Goal: Information Seeking & Learning: Learn about a topic

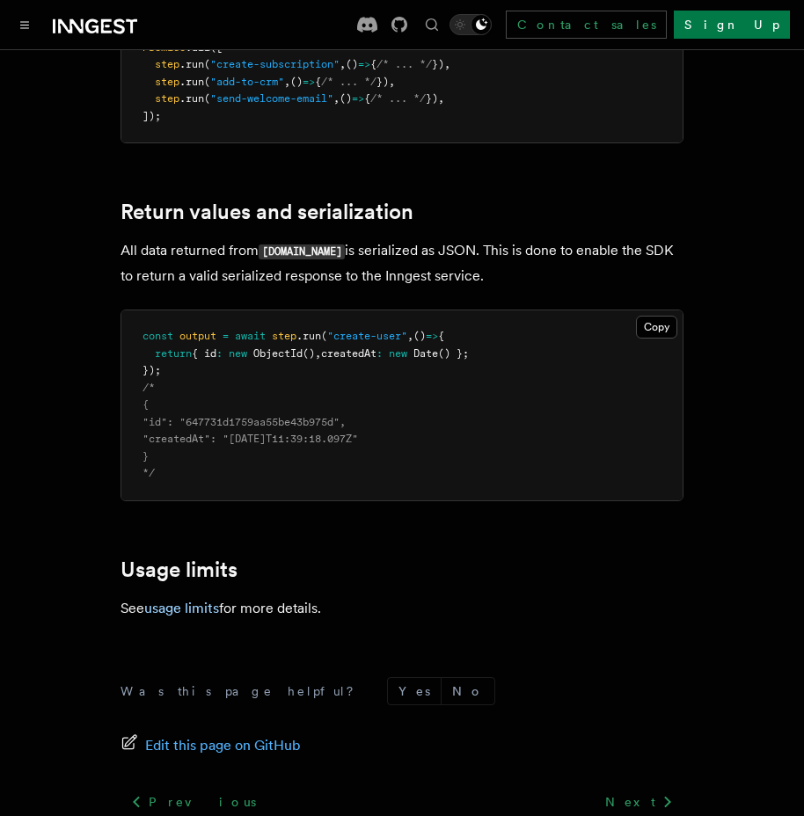
scroll to position [1724, 0]
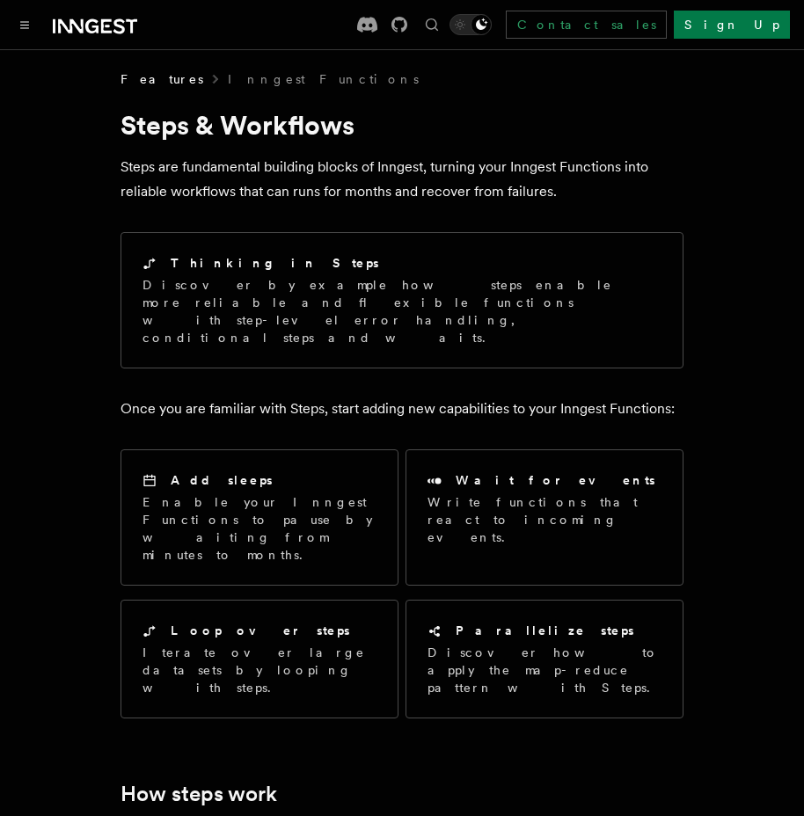
click at [91, 21] on icon at bounding box center [91, 26] width 13 height 14
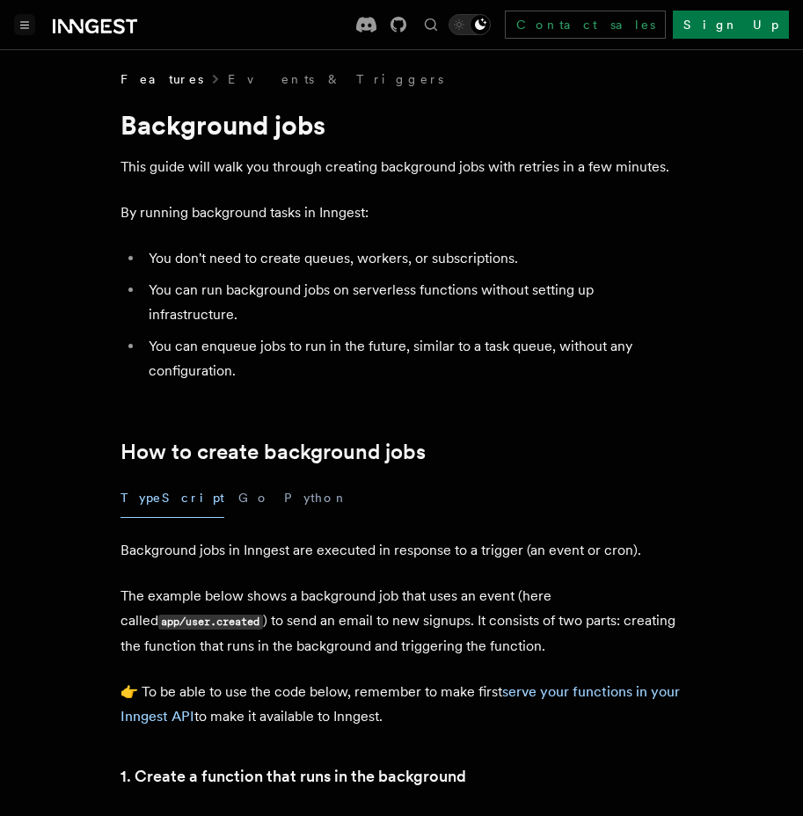
click at [26, 22] on icon "Toggle navigation" at bounding box center [24, 25] width 9 height 8
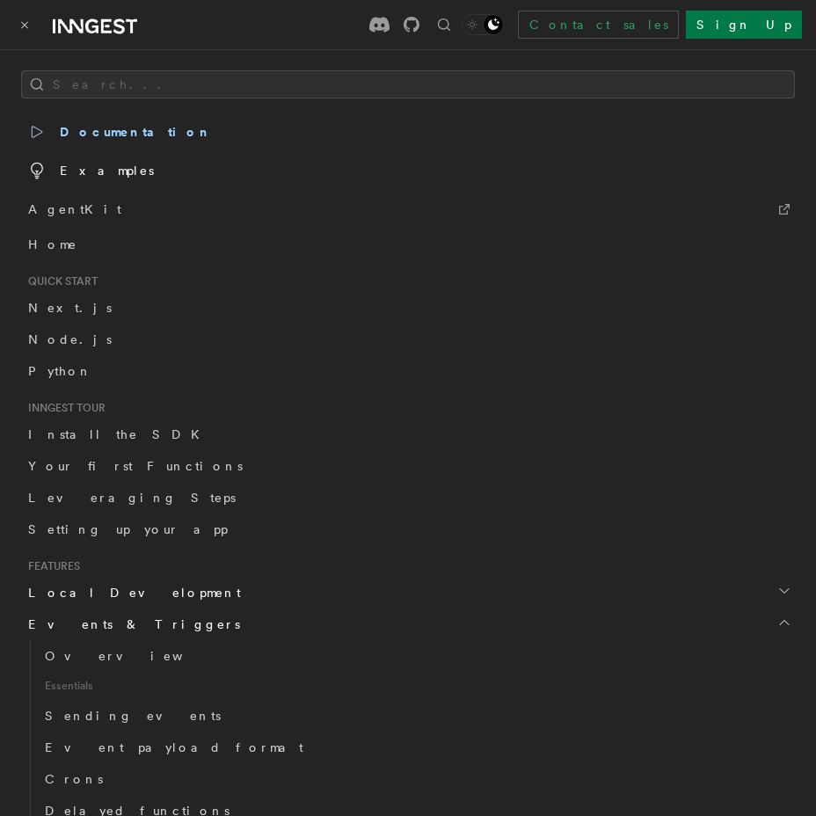
click at [105, 165] on span "Examples" at bounding box center [91, 170] width 126 height 25
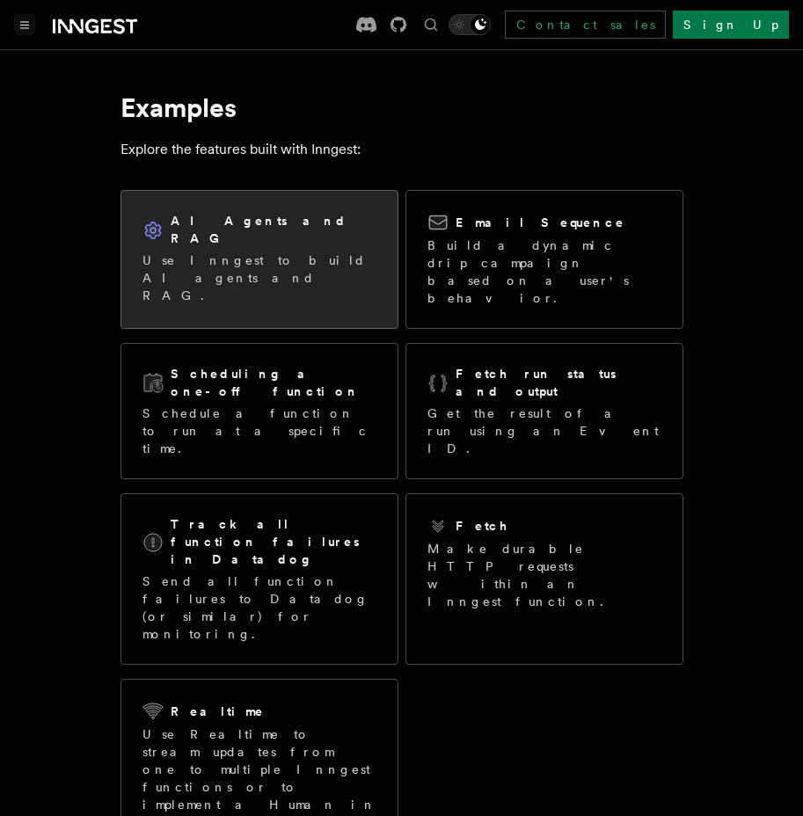
click at [225, 260] on div "AI Agents and RAG Use Inngest to build AI agents and RAG." at bounding box center [259, 258] width 276 height 135
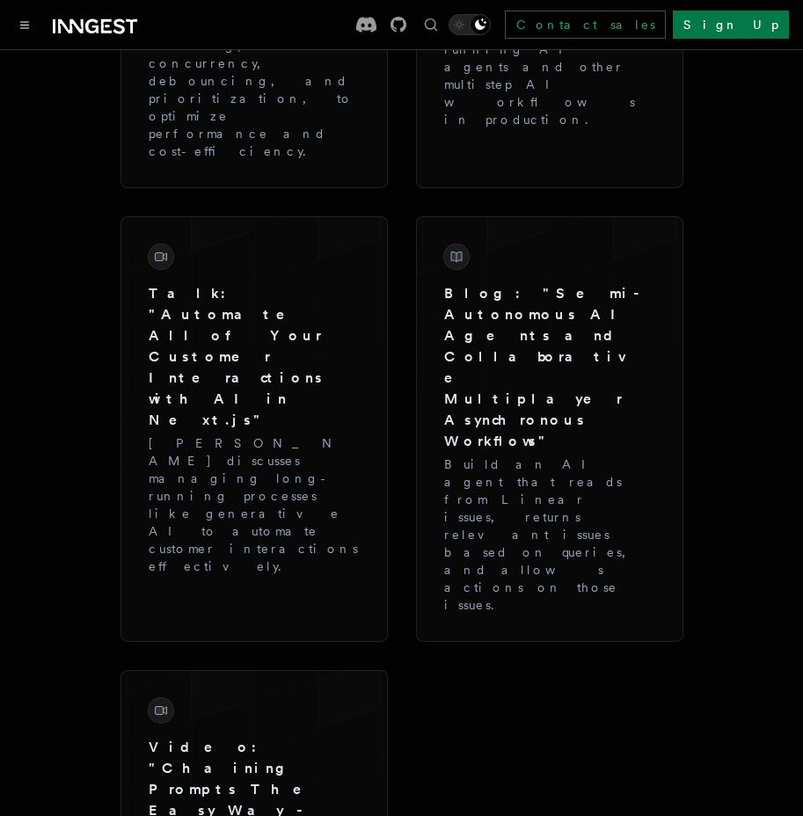
scroll to position [3169, 0]
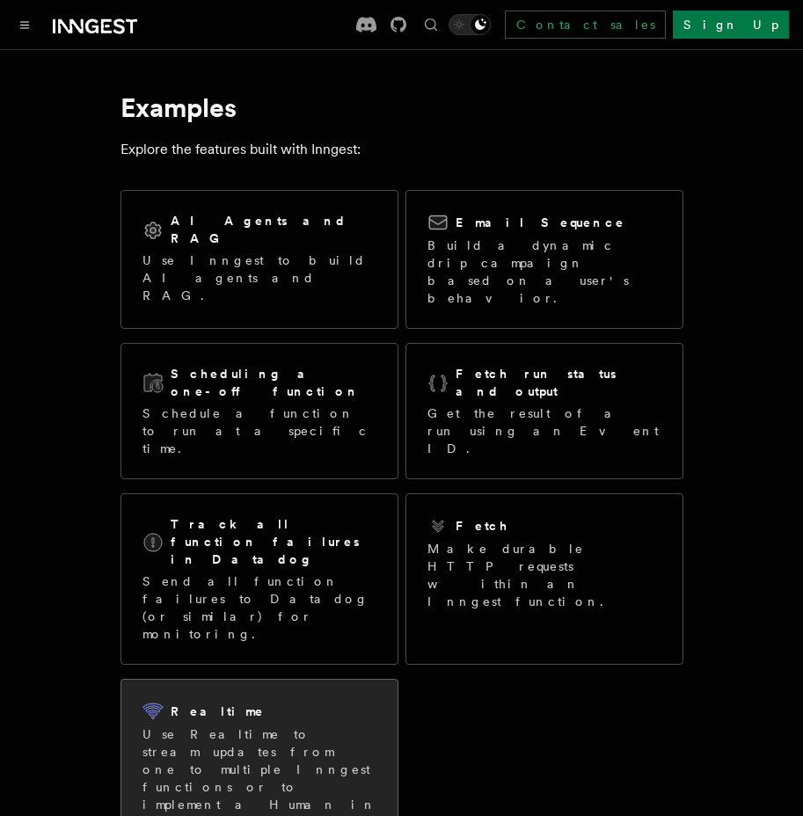
click at [253, 726] on p "Use Realtime to stream updates from one to multiple Inngest functions or to imp…" at bounding box center [260, 779] width 234 height 106
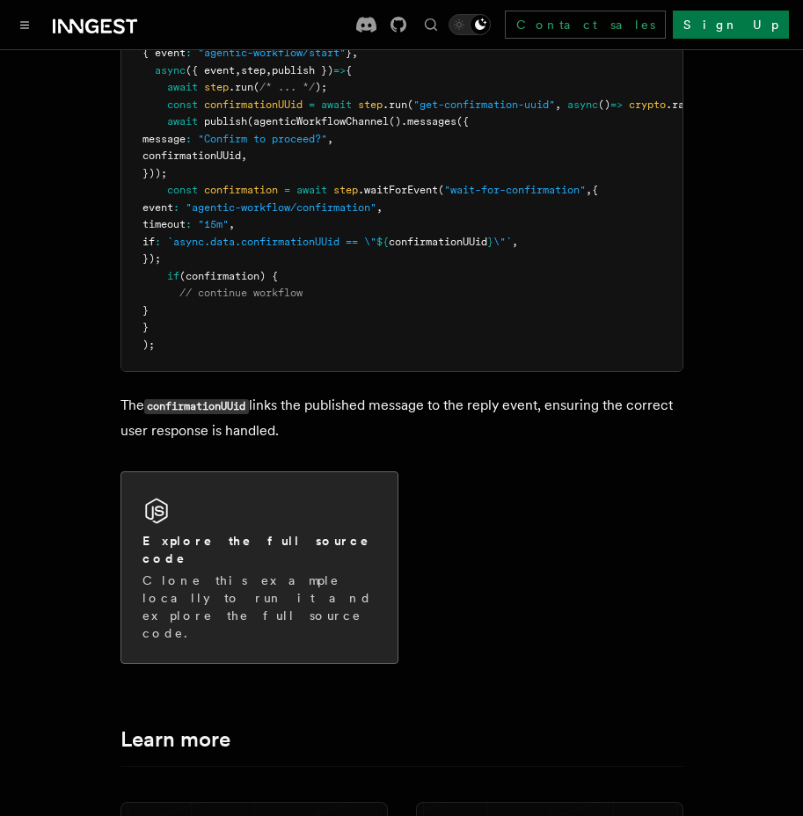
scroll to position [4081, 0]
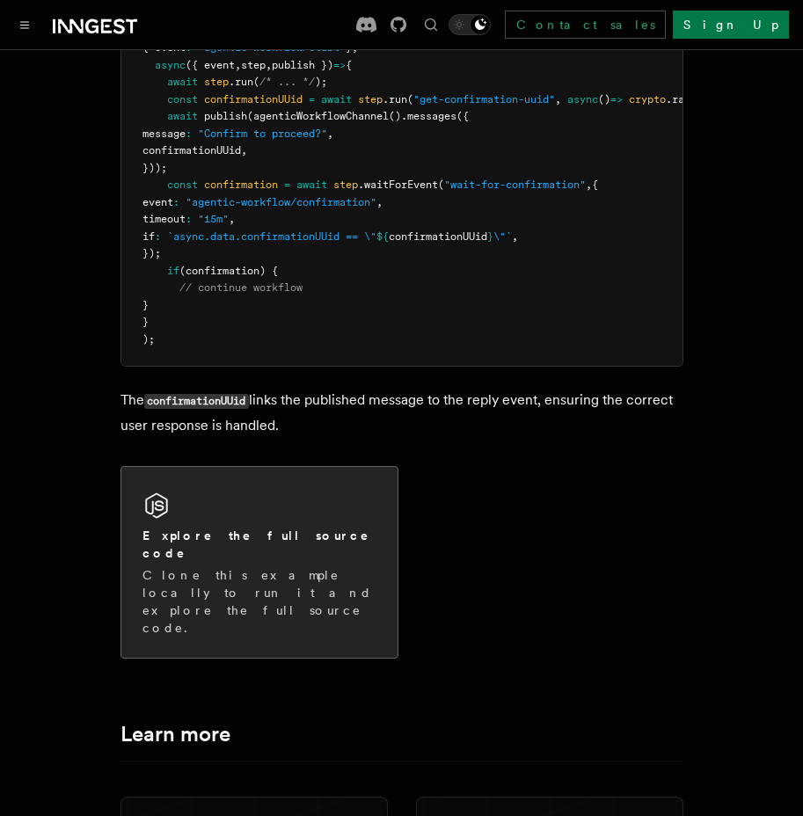
click at [244, 527] on h2 "Explore the full source code" at bounding box center [260, 544] width 234 height 35
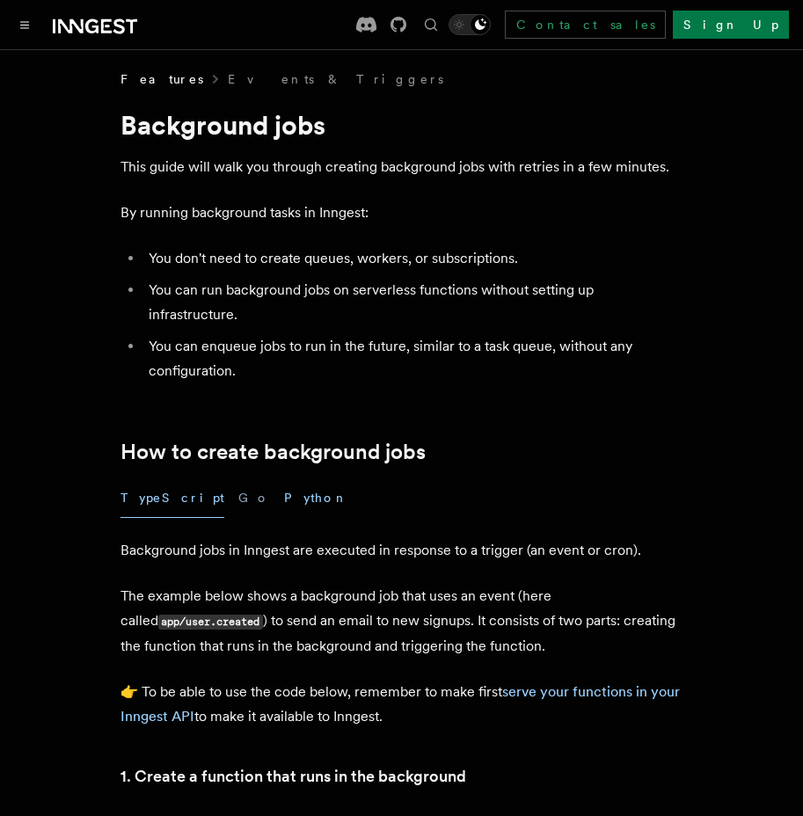
click at [284, 479] on button "Python" at bounding box center [316, 499] width 64 height 40
click at [29, 25] on button "Toggle navigation" at bounding box center [24, 24] width 21 height 21
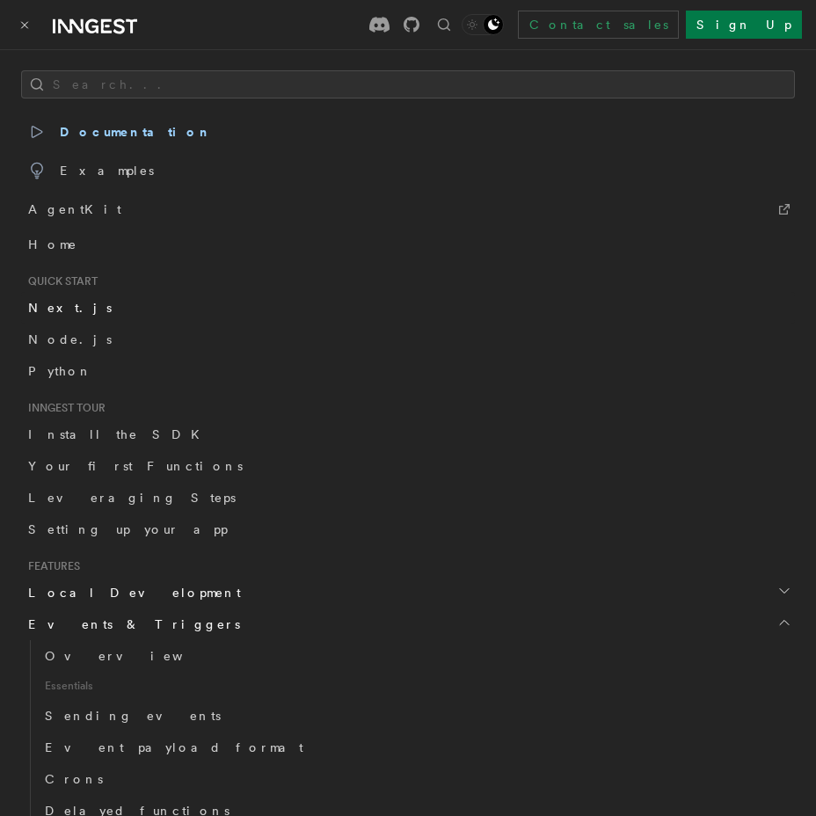
click at [48, 304] on span "Next.js" at bounding box center [70, 308] width 84 height 14
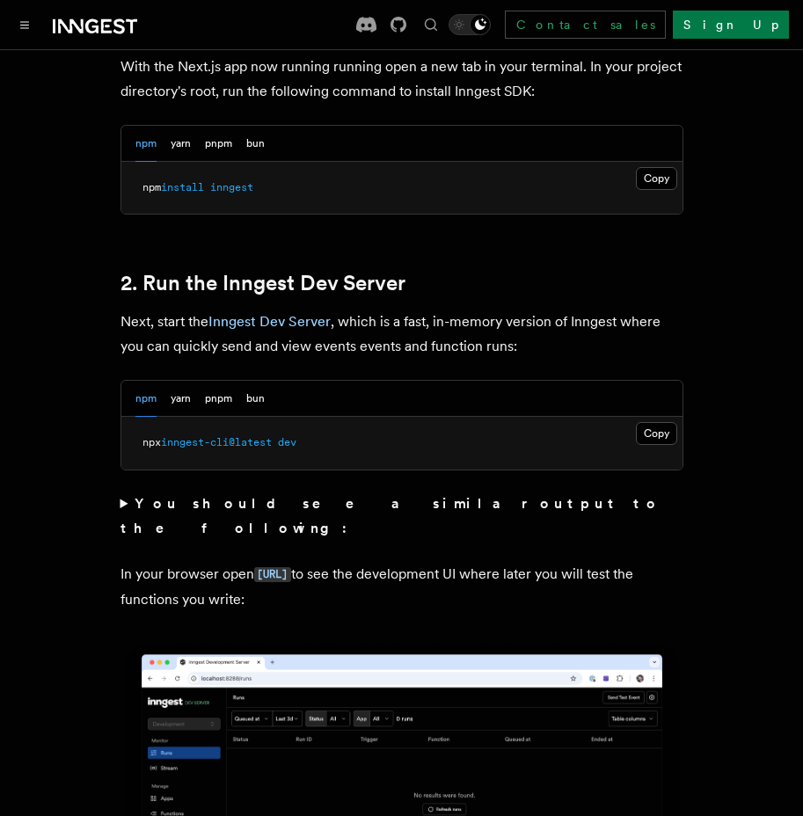
scroll to position [1102, 0]
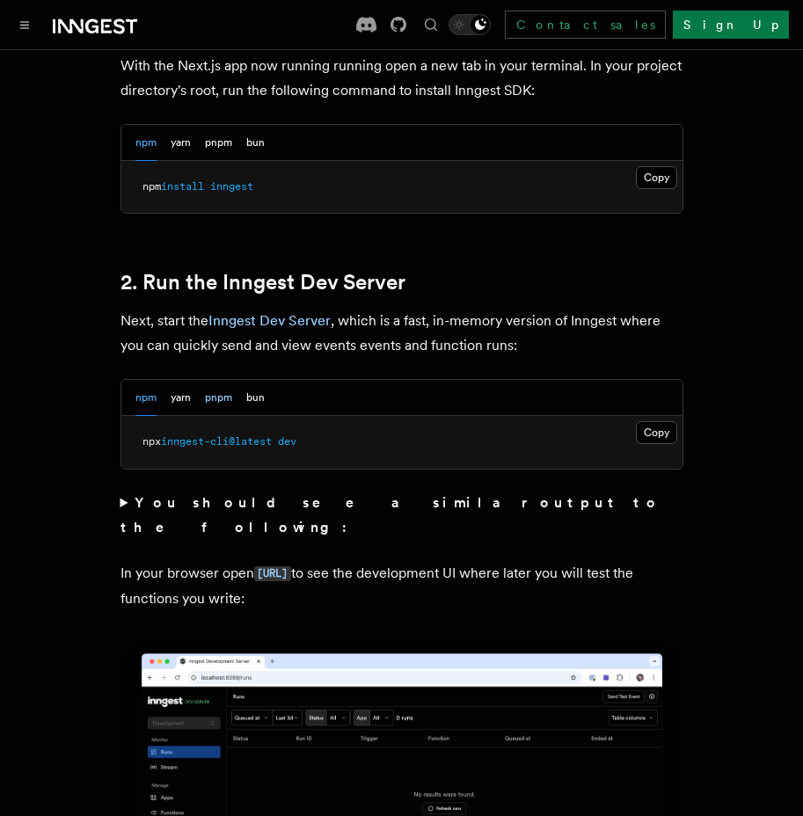
click at [209, 380] on button "pnpm" at bounding box center [218, 398] width 27 height 36
click at [147, 380] on button "npm" at bounding box center [145, 398] width 21 height 36
click at [209, 380] on button "pnpm" at bounding box center [218, 398] width 27 height 36
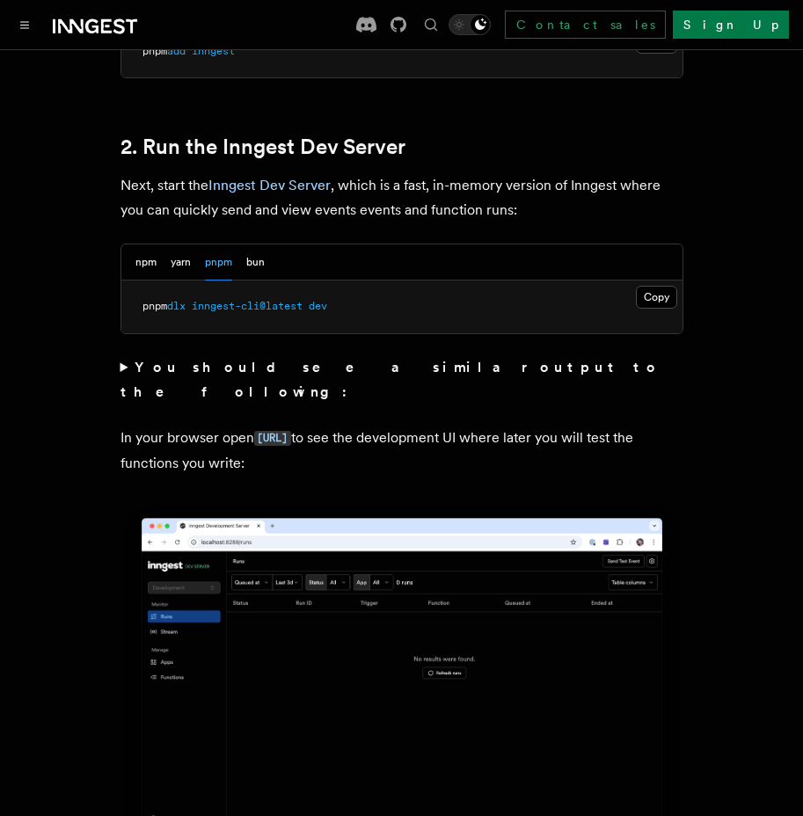
scroll to position [1251, 0]
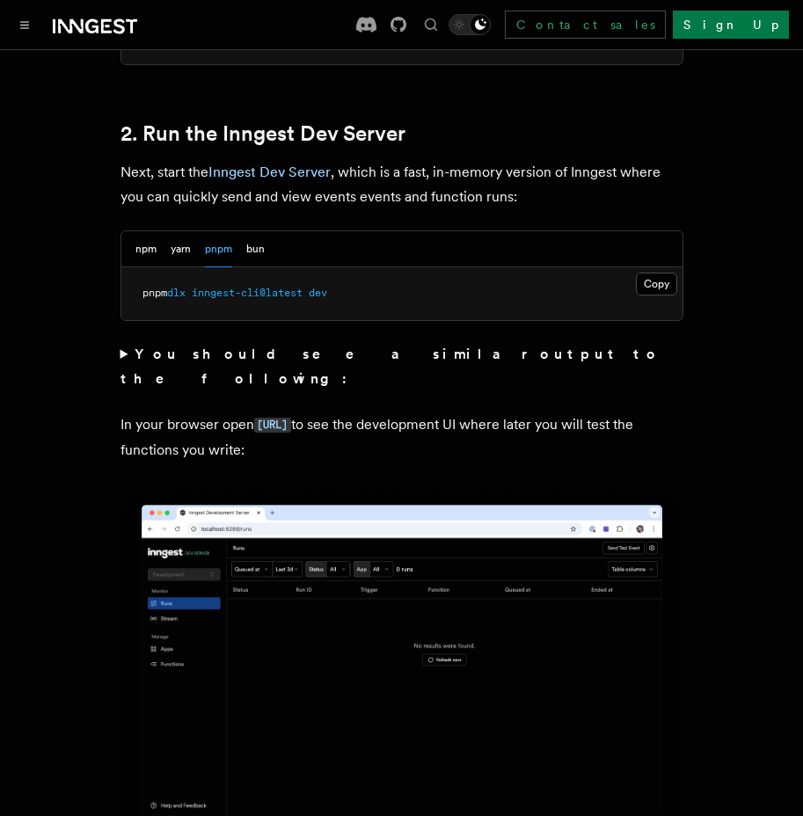
click at [68, 30] on icon at bounding box center [71, 26] width 26 height 14
